Goal: Find specific page/section: Find specific page/section

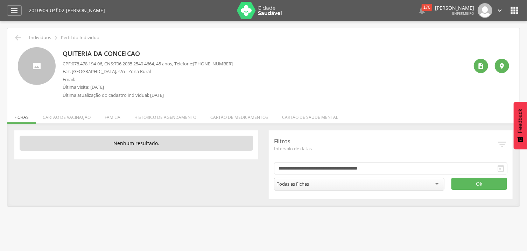
click at [45, 70] on div at bounding box center [37, 66] width 38 height 38
click at [479, 67] on icon "" at bounding box center [480, 66] width 7 height 7
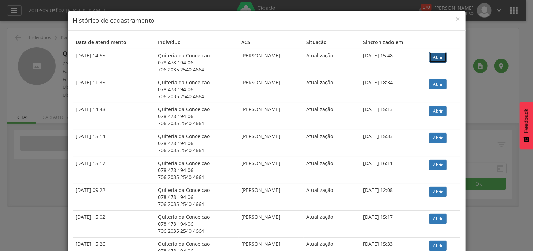
click at [441, 55] on link "Abrir" at bounding box center [437, 57] width 17 height 10
click at [438, 135] on link "Abrir" at bounding box center [437, 138] width 17 height 10
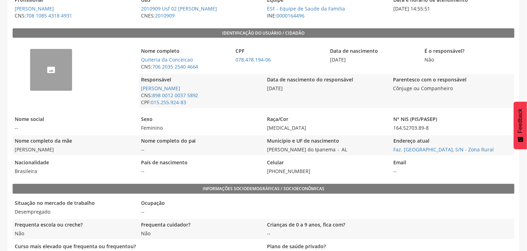
scroll to position [150, 0]
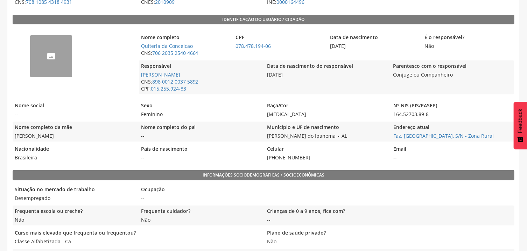
click at [52, 61] on div "--" at bounding box center [51, 56] width 42 height 42
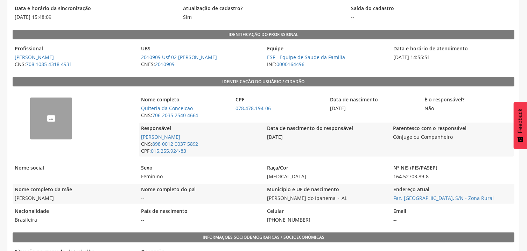
scroll to position [0, 0]
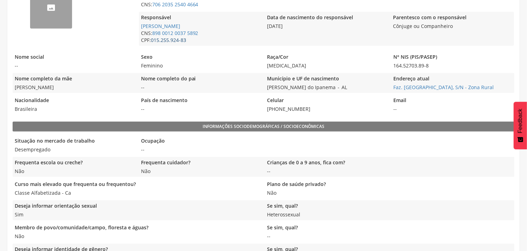
scroll to position [150, 0]
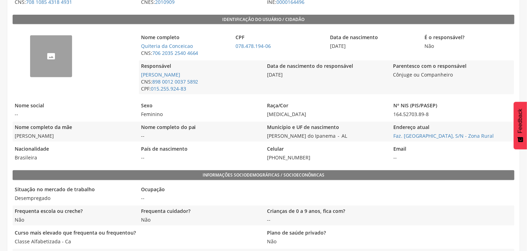
click at [58, 55] on div "--" at bounding box center [51, 56] width 42 height 42
